Goal: Transaction & Acquisition: Book appointment/travel/reservation

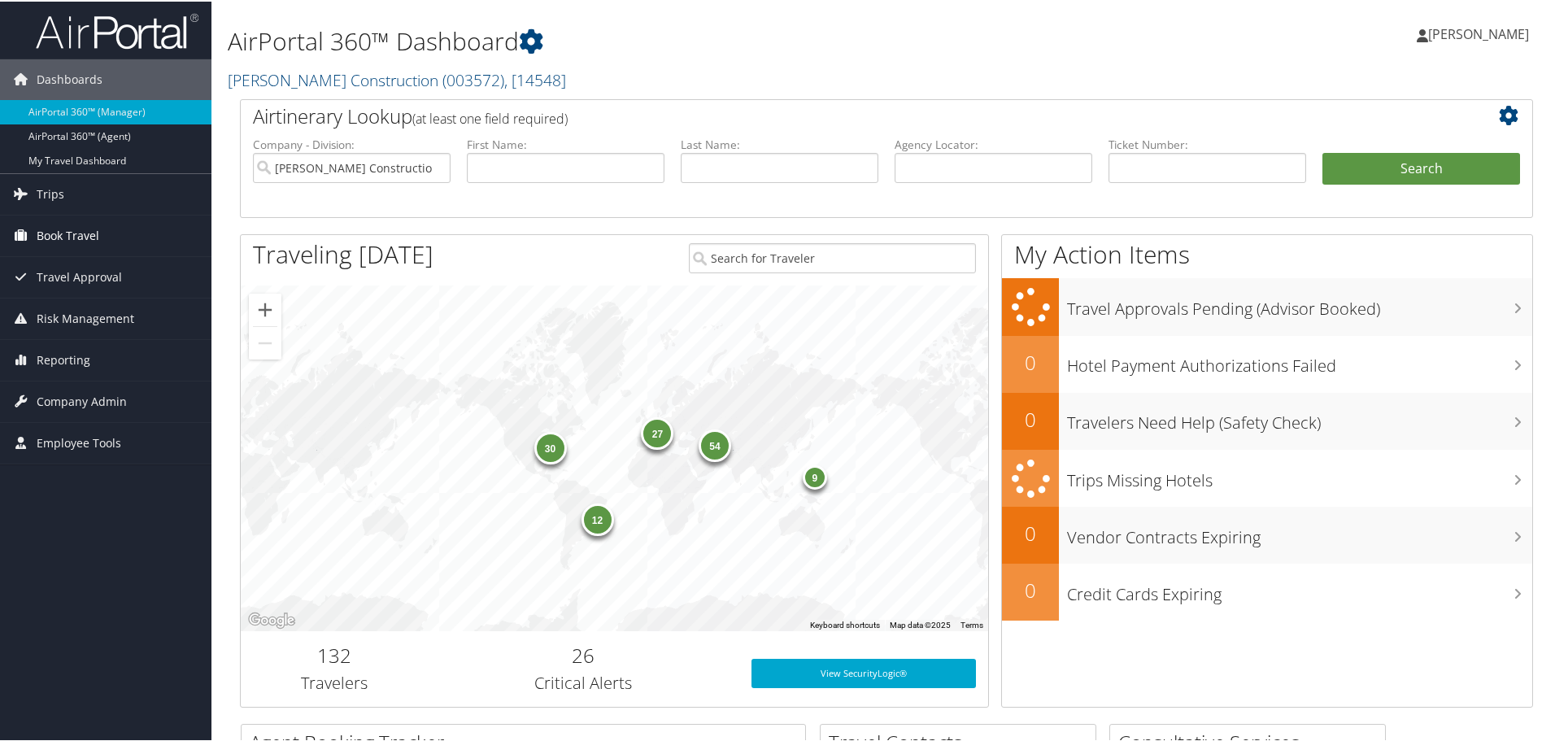
click at [73, 229] on span "Book Travel" at bounding box center [68, 234] width 63 height 41
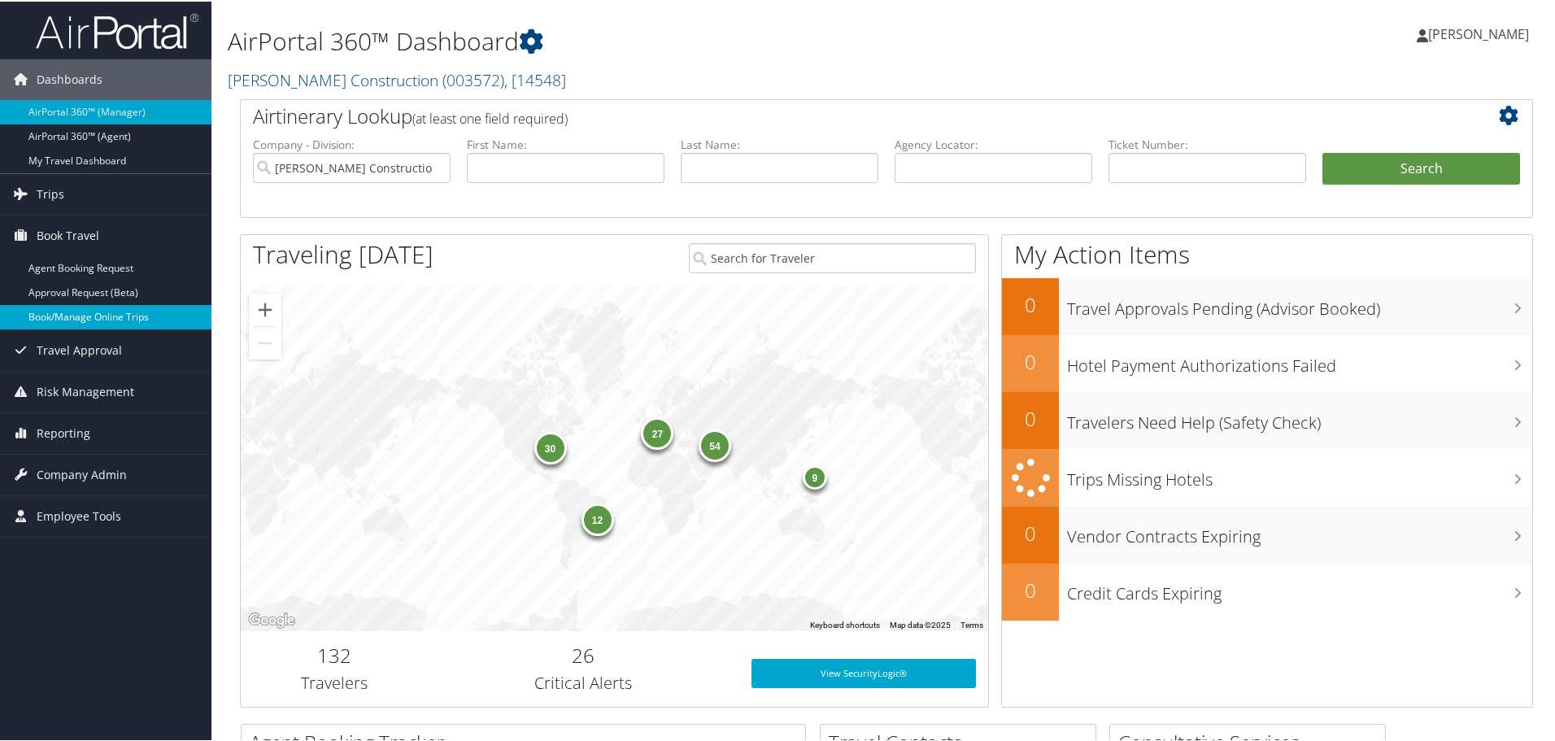
click at [78, 311] on link "Book/Manage Online Trips" at bounding box center [105, 315] width 211 height 24
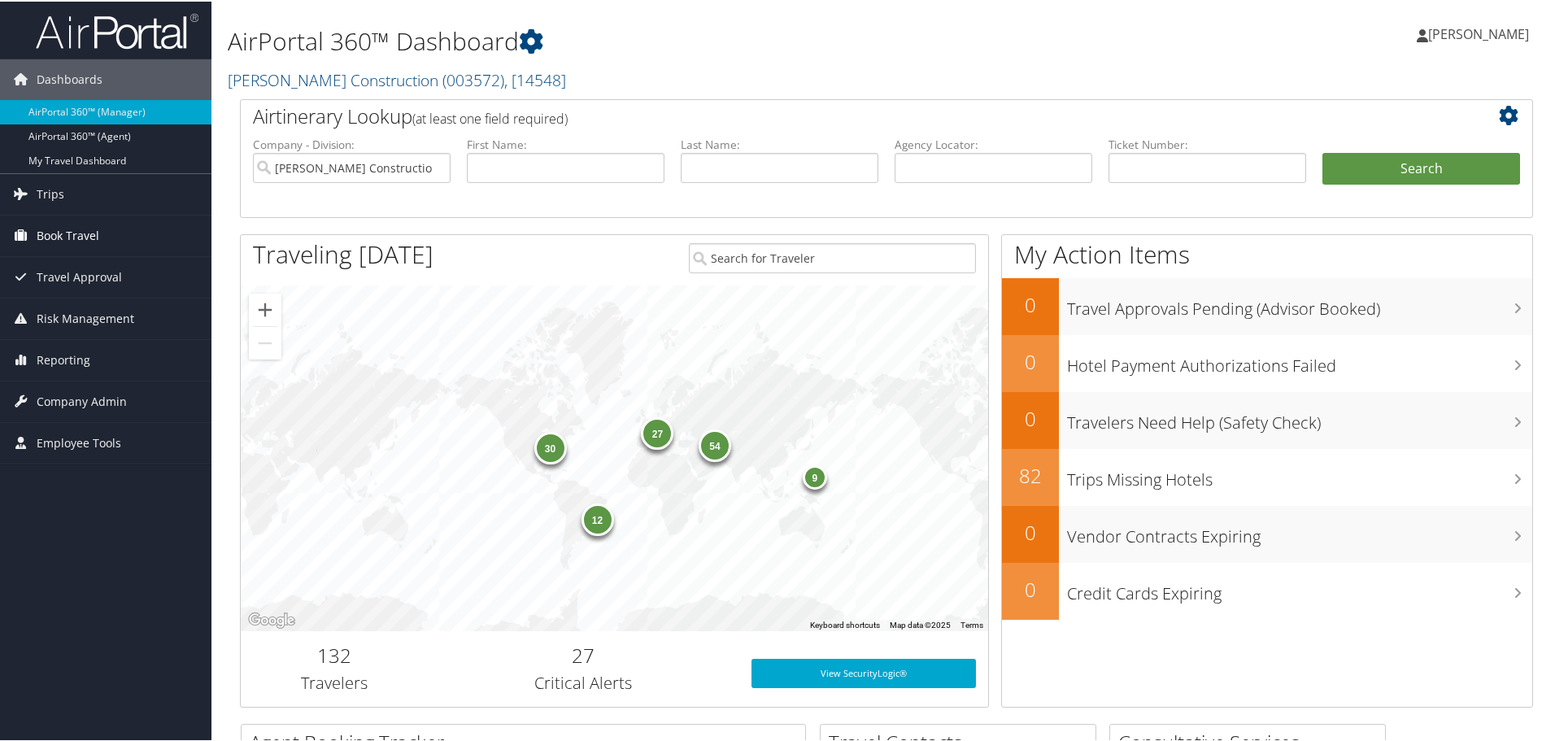
click at [67, 229] on span "Book Travel" at bounding box center [68, 234] width 63 height 41
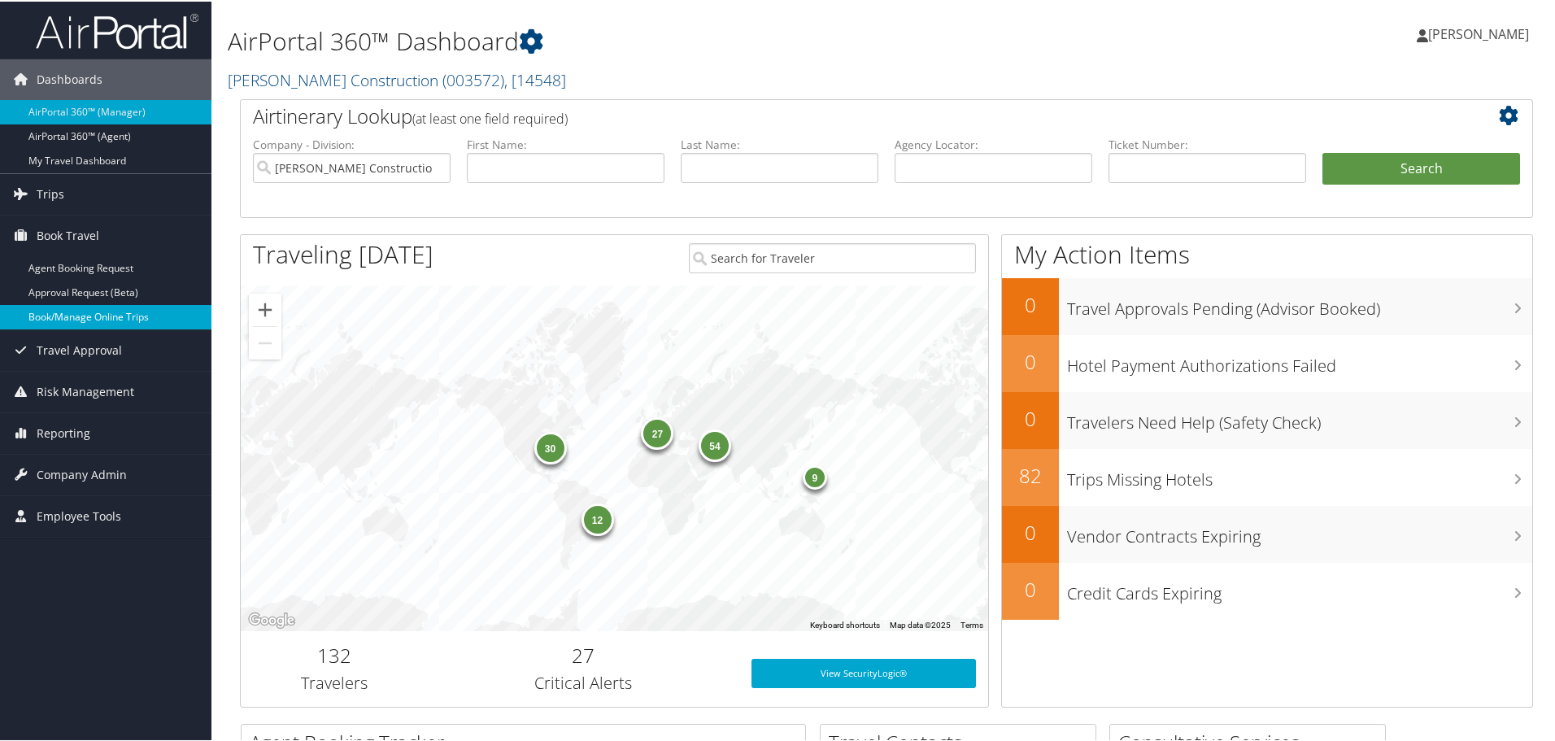
click at [66, 318] on link "Book/Manage Online Trips" at bounding box center [105, 315] width 211 height 24
